Goal: Transaction & Acquisition: Purchase product/service

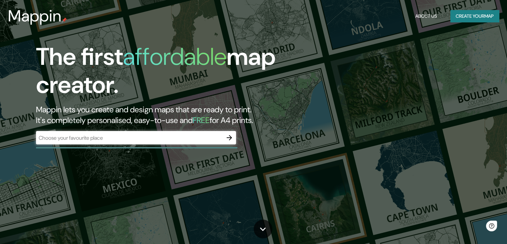
click at [187, 142] on div "​" at bounding box center [136, 137] width 200 height 13
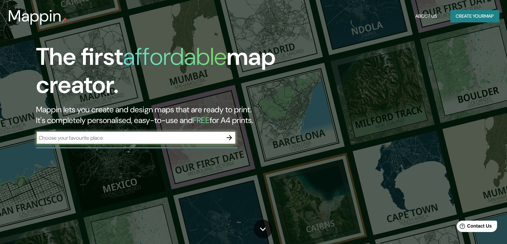
click at [118, 139] on input "text" at bounding box center [129, 138] width 187 height 8
type input "[PERSON_NAME][STREET_ADDRESS]"
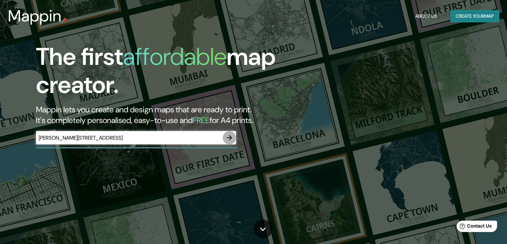
click at [230, 136] on icon "button" at bounding box center [229, 137] width 5 height 5
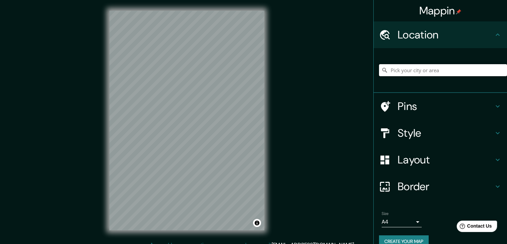
click at [416, 70] on input "Pick your city or area" at bounding box center [443, 70] width 128 height 12
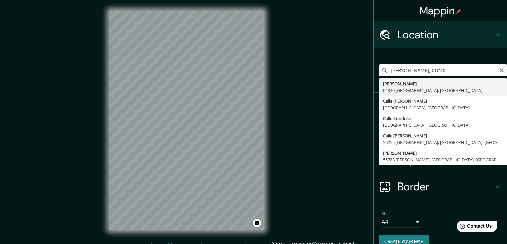
type input "[PERSON_NAME], 04310 [GEOGRAPHIC_DATA], [GEOGRAPHIC_DATA]"
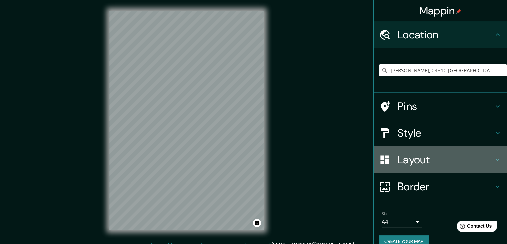
click at [408, 161] on h4 "Layout" at bounding box center [446, 159] width 96 height 13
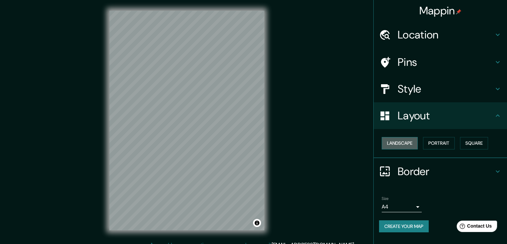
click at [413, 141] on button "Landscape" at bounding box center [400, 143] width 36 height 12
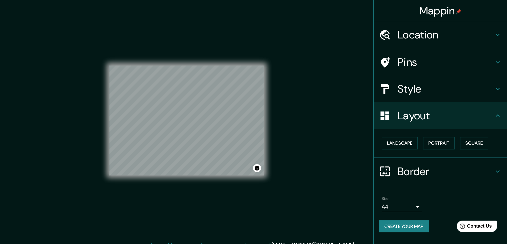
click at [419, 225] on button "Create your map" at bounding box center [404, 226] width 50 height 12
